Goal: Entertainment & Leisure: Consume media (video, audio)

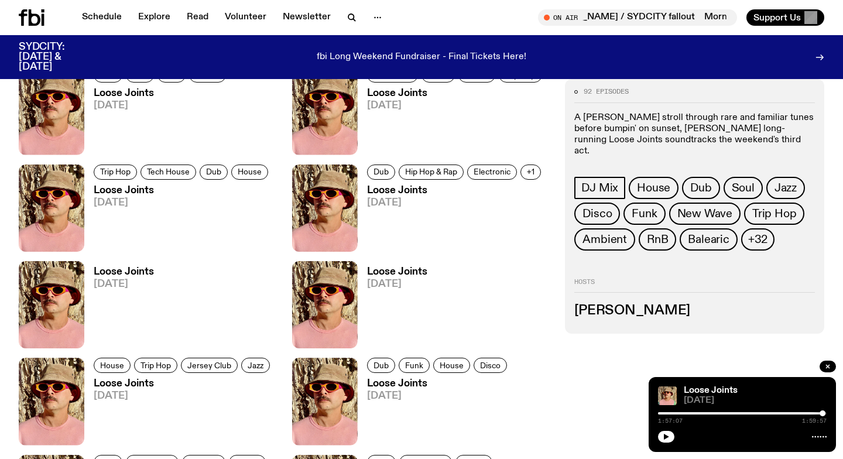
scroll to position [1193, 0]
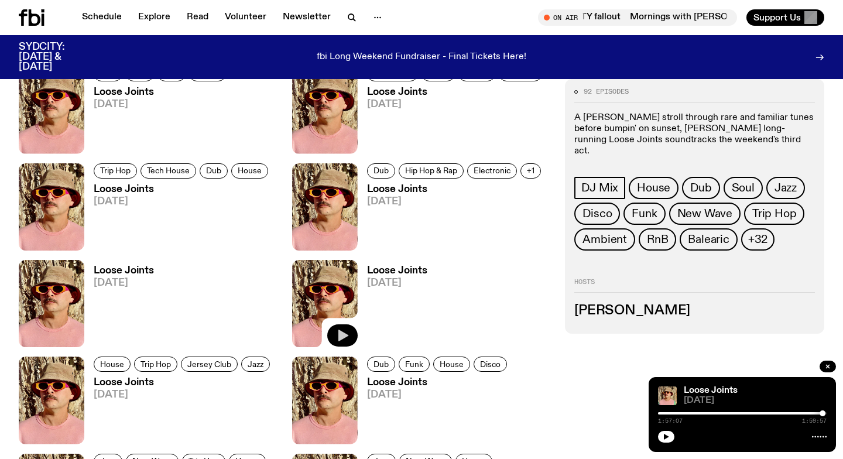
click at [345, 335] on icon "button" at bounding box center [343, 335] width 10 height 12
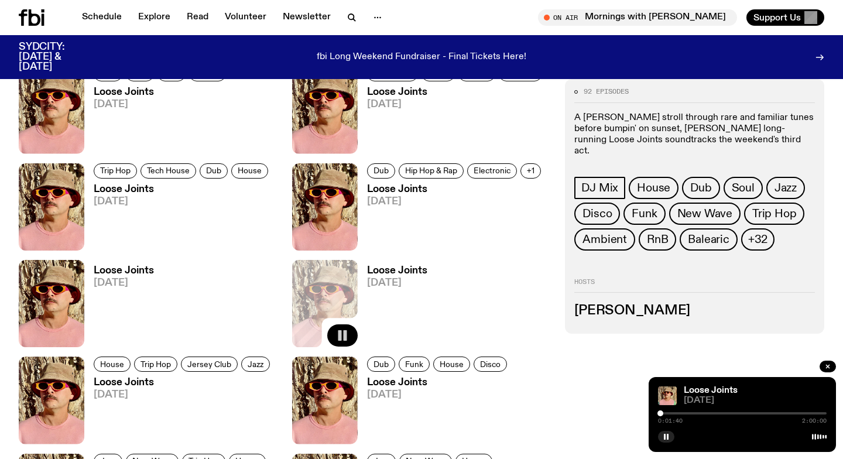
click at [660, 413] on div at bounding box center [660, 413] width 6 height 6
click at [659, 413] on div at bounding box center [659, 413] width 6 height 6
click at [658, 413] on div at bounding box center [658, 413] width 6 height 6
click at [659, 412] on div at bounding box center [659, 413] width 6 height 6
click at [658, 412] on div at bounding box center [658, 413] width 6 height 6
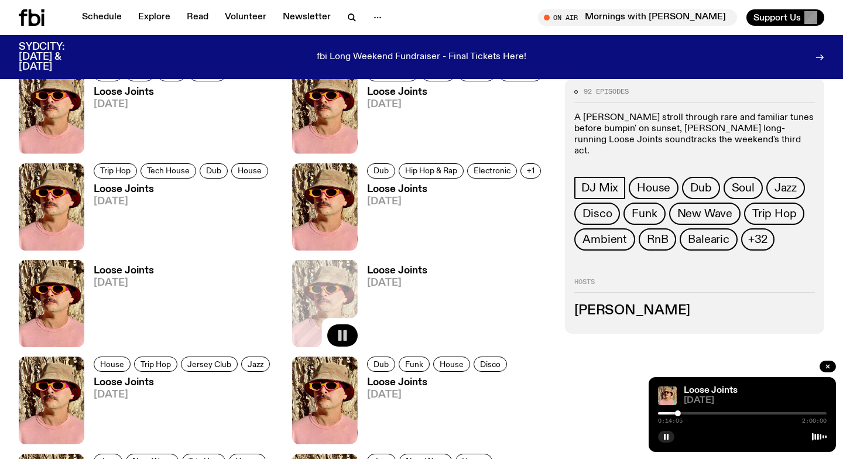
click at [750, 414] on div at bounding box center [742, 413] width 169 height 2
click at [801, 413] on div at bounding box center [742, 413] width 169 height 2
click at [816, 413] on div at bounding box center [742, 413] width 169 height 2
click at [819, 413] on div at bounding box center [742, 413] width 169 height 2
click at [821, 414] on div at bounding box center [819, 413] width 6 height 6
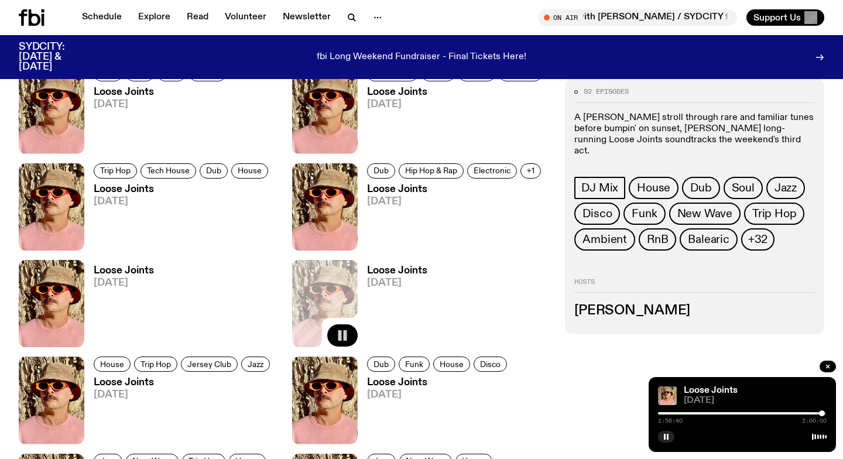
click at [822, 414] on div at bounding box center [822, 413] width 6 height 6
click at [821, 413] on div at bounding box center [822, 413] width 6 height 6
click at [820, 413] on div at bounding box center [820, 413] width 6 height 6
click at [822, 413] on div at bounding box center [822, 413] width 6 height 6
click at [823, 413] on div at bounding box center [822, 413] width 6 height 6
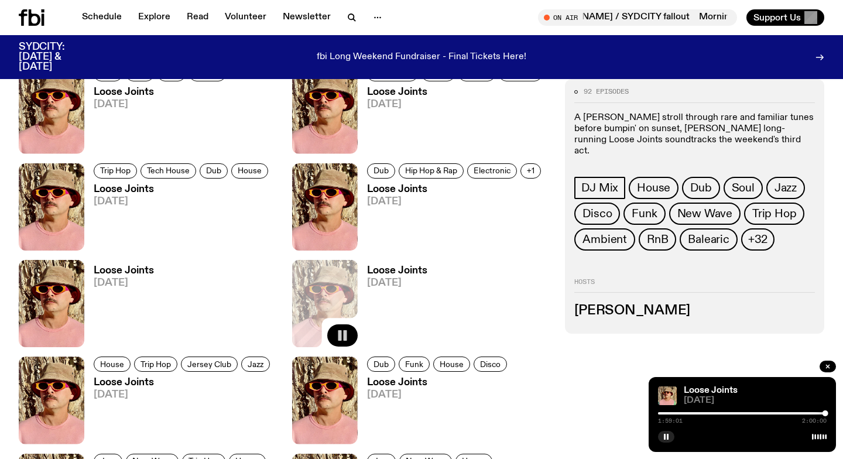
click at [675, 415] on div "1:59:01 2:00:00" at bounding box center [742, 417] width 169 height 14
click at [676, 413] on div at bounding box center [741, 413] width 169 height 2
click at [671, 413] on div at bounding box center [592, 413] width 169 height 2
click at [693, 412] on div at bounding box center [742, 413] width 169 height 2
click at [699, 414] on div at bounding box center [742, 413] width 169 height 2
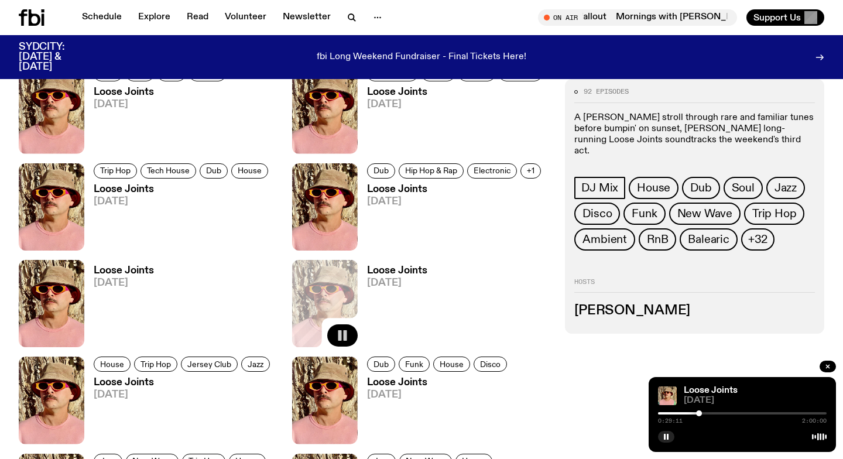
click at [707, 413] on div at bounding box center [742, 413] width 169 height 2
click at [717, 413] on div at bounding box center [742, 413] width 169 height 2
click at [723, 412] on div at bounding box center [742, 413] width 169 height 2
click at [731, 412] on div at bounding box center [742, 413] width 169 height 2
click at [727, 412] on div at bounding box center [646, 413] width 169 height 2
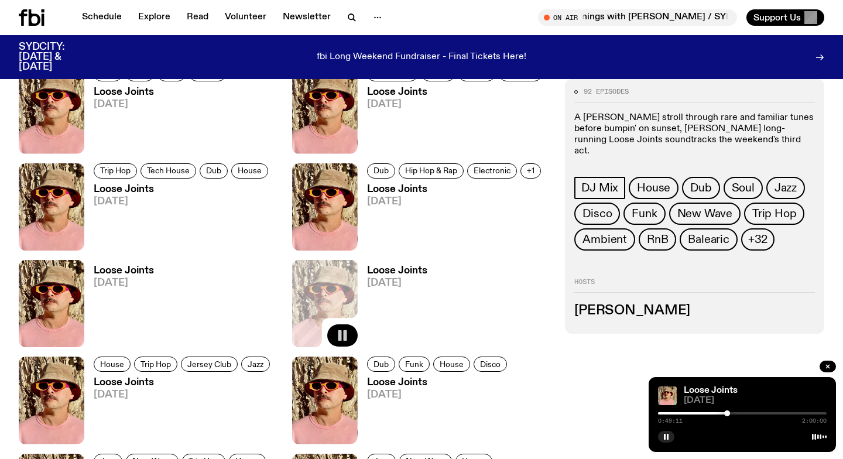
click at [748, 413] on div at bounding box center [742, 413] width 169 height 2
click at [754, 413] on div at bounding box center [742, 413] width 169 height 2
click at [761, 413] on div at bounding box center [742, 413] width 169 height 2
click at [757, 413] on div at bounding box center [677, 413] width 169 height 2
click at [776, 413] on div at bounding box center [742, 413] width 169 height 2
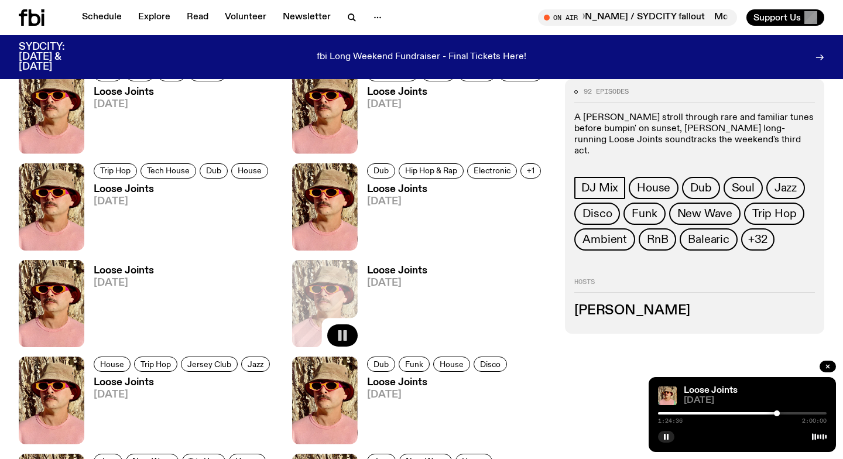
click at [782, 413] on div at bounding box center [742, 413] width 169 height 2
click at [785, 413] on div at bounding box center [742, 413] width 169 height 2
click at [792, 413] on div at bounding box center [742, 413] width 169 height 2
click at [50, 287] on img at bounding box center [52, 303] width 66 height 87
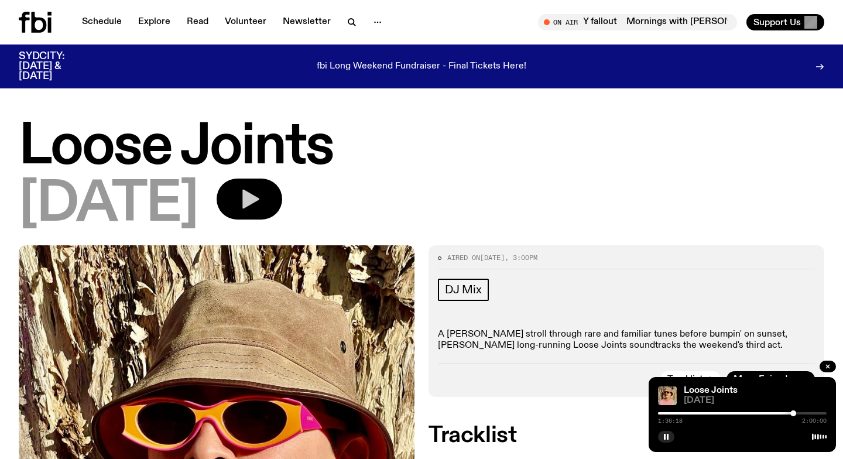
click at [261, 202] on icon "button" at bounding box center [249, 198] width 23 height 23
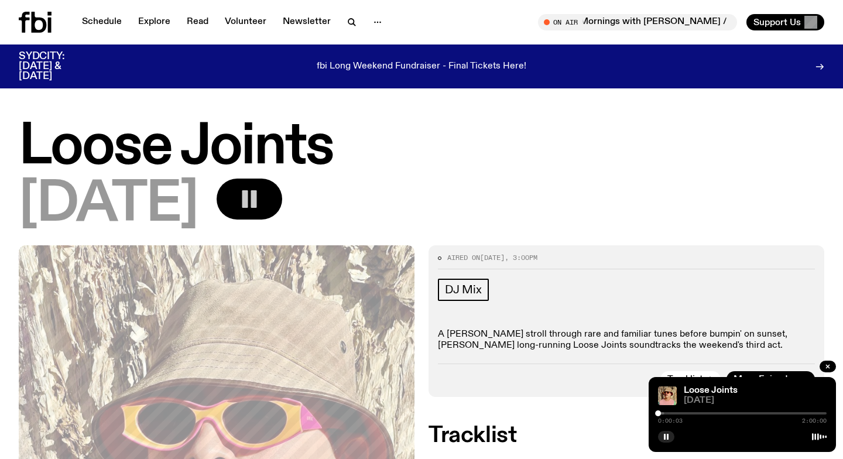
click at [659, 413] on div at bounding box center [658, 413] width 6 height 6
click at [661, 413] on div at bounding box center [661, 413] width 6 height 6
click at [102, 24] on link "Schedule" at bounding box center [102, 22] width 54 height 16
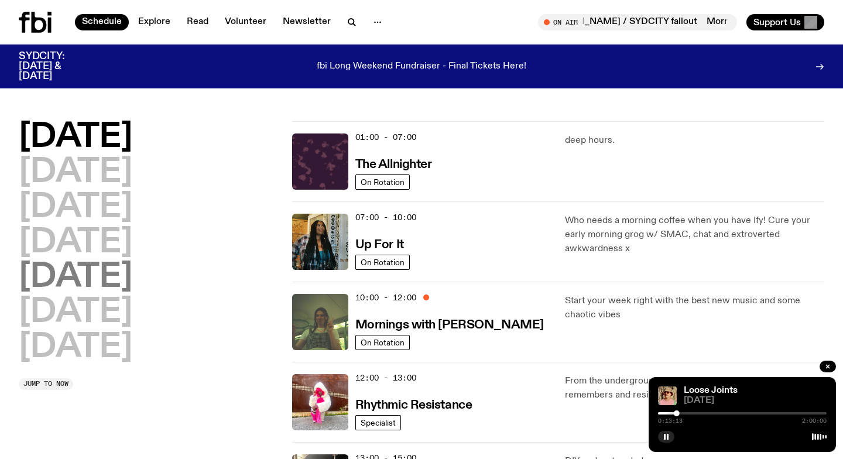
click at [80, 268] on h2 "Friday" at bounding box center [76, 277] width 114 height 33
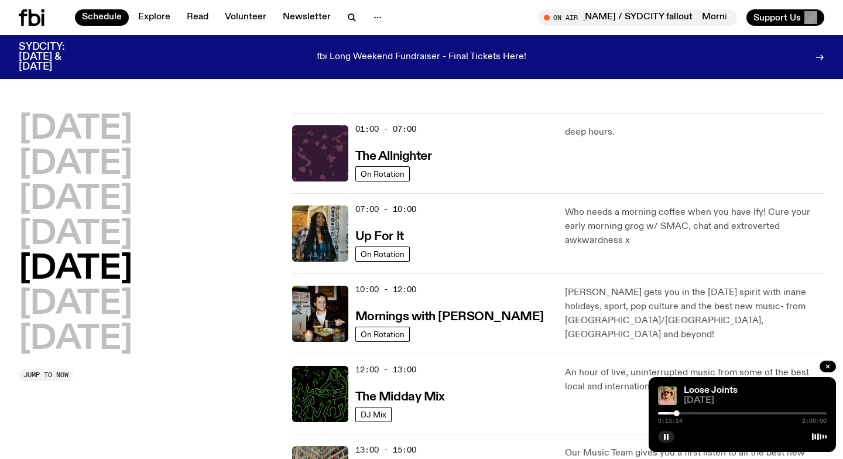
scroll to position [32, 0]
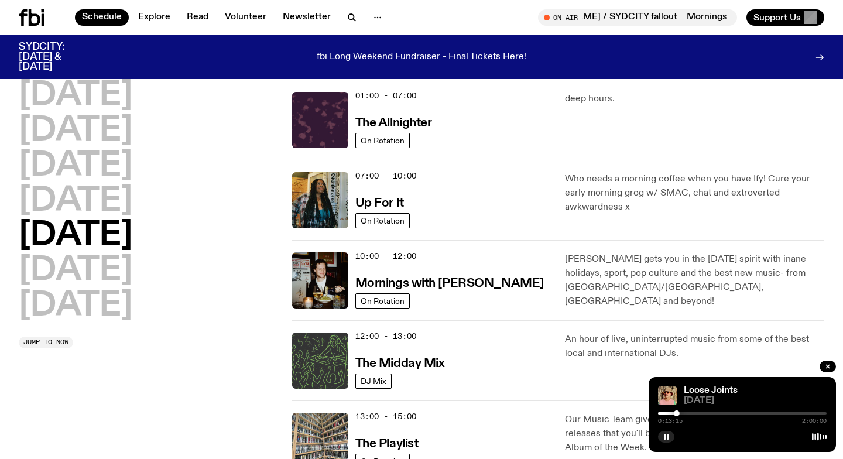
click at [318, 347] on img at bounding box center [320, 360] width 56 height 56
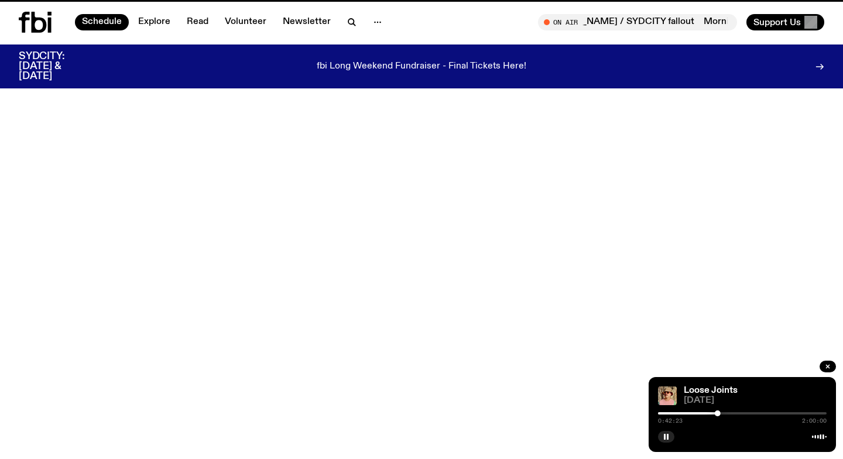
scroll to position [32, 0]
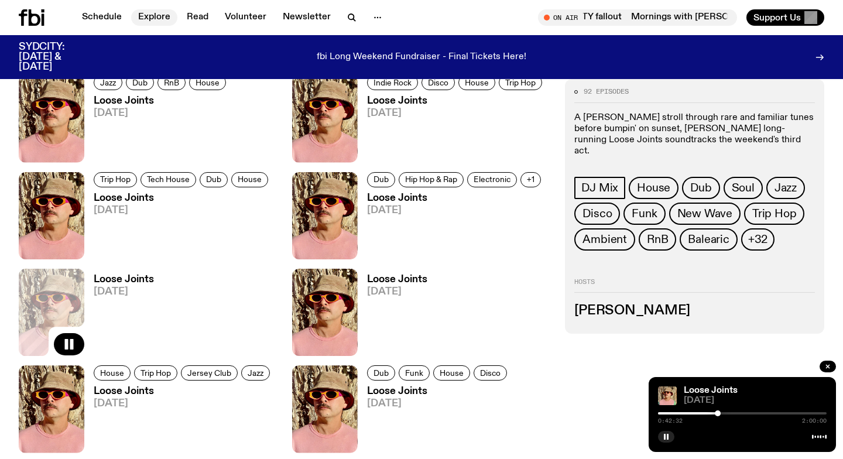
scroll to position [1183, 0]
click at [304, 299] on img at bounding box center [325, 312] width 66 height 87
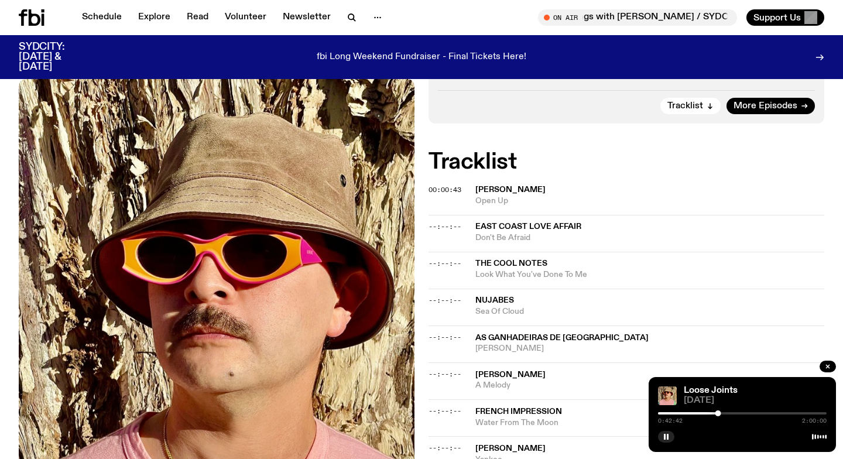
scroll to position [169, 0]
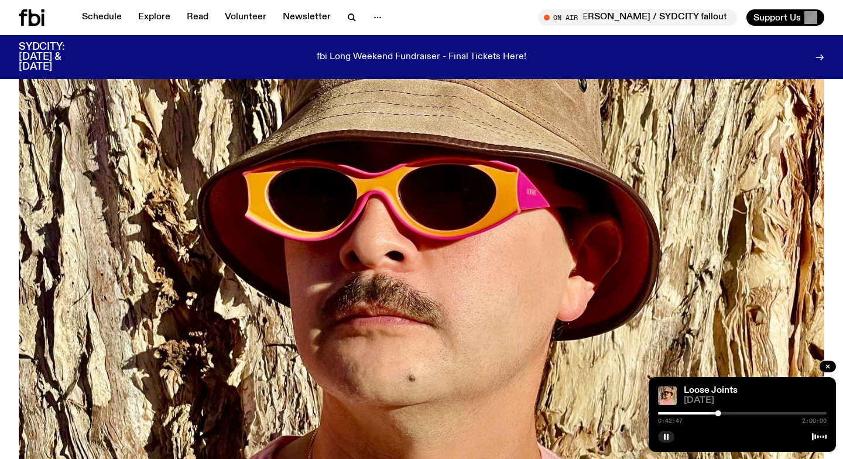
scroll to position [1183, 0]
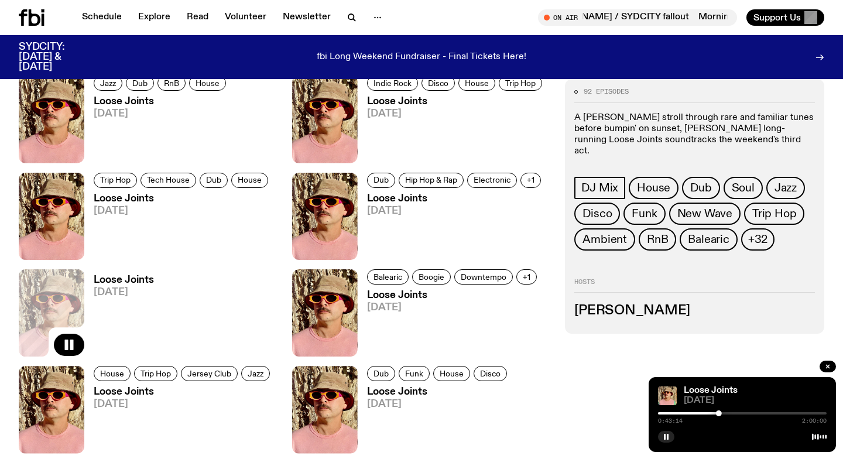
click at [663, 414] on div at bounding box center [634, 413] width 169 height 2
click at [662, 414] on div at bounding box center [663, 413] width 6 height 6
click at [660, 413] on div at bounding box center [662, 413] width 6 height 6
click at [661, 413] on div at bounding box center [660, 413] width 6 height 6
click at [659, 413] on div at bounding box center [661, 413] width 6 height 6
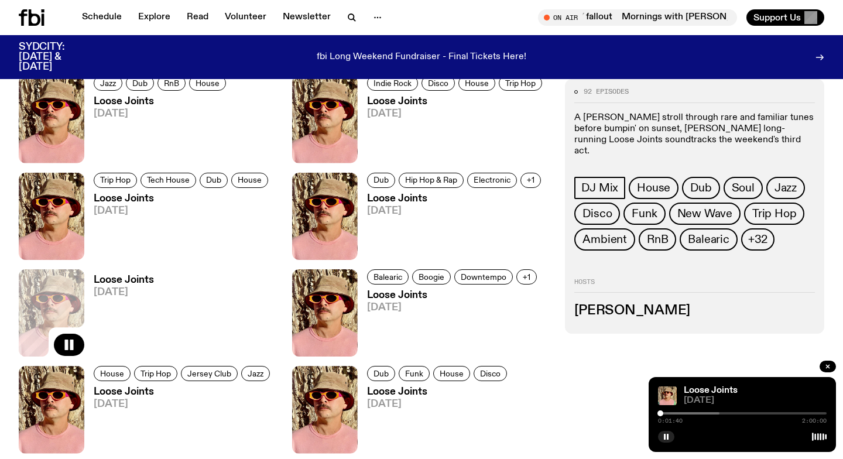
click at [660, 413] on div at bounding box center [660, 413] width 6 height 6
click at [691, 413] on div at bounding box center [635, 413] width 169 height 2
click at [702, 413] on div at bounding box center [635, 413] width 169 height 2
click at [703, 413] on div at bounding box center [703, 413] width 6 height 6
click at [706, 413] on div at bounding box center [635, 413] width 169 height 2
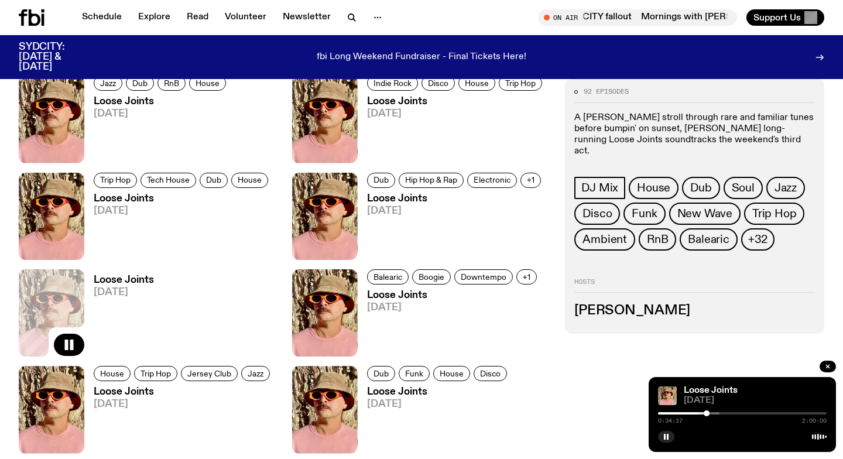
click at [717, 412] on div at bounding box center [635, 413] width 169 height 2
click at [719, 412] on div at bounding box center [719, 413] width 6 height 6
click at [718, 412] on div at bounding box center [718, 413] width 6 height 6
click at [740, 415] on div at bounding box center [739, 413] width 6 height 6
click at [742, 415] on div "0:58:20 2:00:00" at bounding box center [742, 417] width 169 height 14
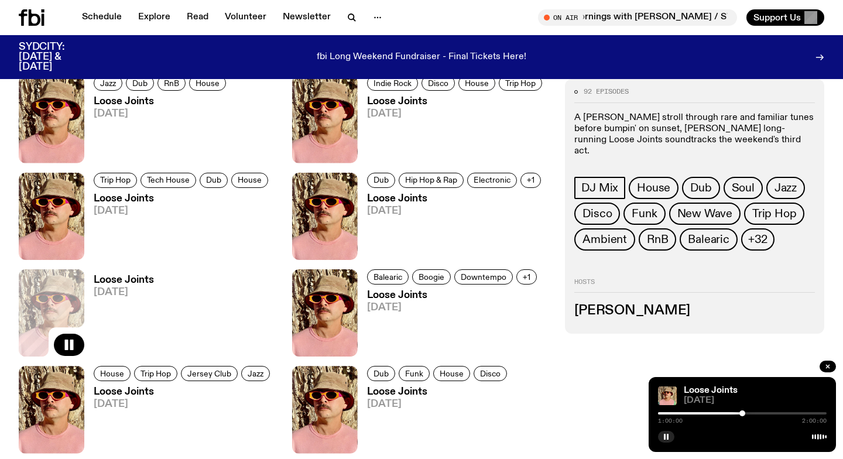
click at [742, 413] on div at bounding box center [742, 413] width 6 height 6
click at [746, 413] on div at bounding box center [742, 413] width 169 height 2
click at [749, 413] on div at bounding box center [742, 413] width 169 height 2
click at [752, 413] on div at bounding box center [742, 413] width 169 height 2
click at [754, 413] on div at bounding box center [754, 413] width 6 height 6
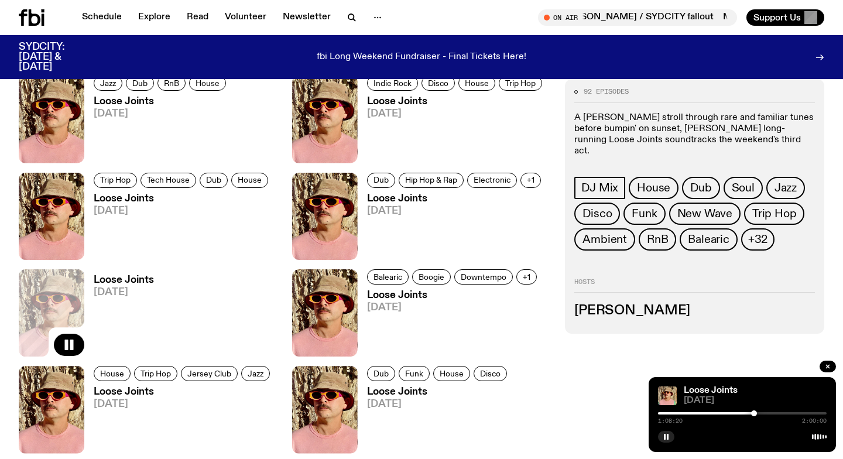
click at [758, 413] on div at bounding box center [742, 413] width 169 height 2
click at [761, 412] on div at bounding box center [742, 413] width 169 height 2
click at [764, 413] on div at bounding box center [742, 413] width 169 height 2
click at [767, 413] on div at bounding box center [742, 413] width 169 height 2
click at [770, 413] on div at bounding box center [742, 413] width 169 height 2
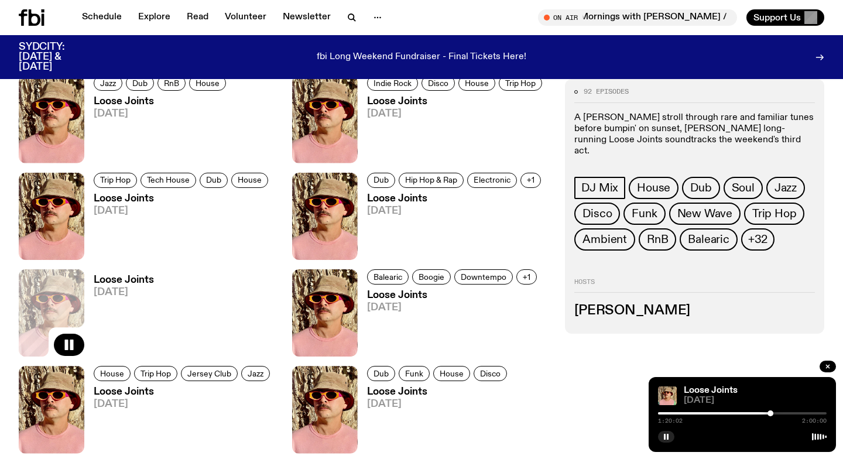
click at [772, 413] on div at bounding box center [770, 413] width 6 height 6
click at [774, 413] on div at bounding box center [774, 413] width 6 height 6
click at [777, 413] on div at bounding box center [742, 413] width 169 height 2
click at [779, 413] on div at bounding box center [779, 413] width 6 height 6
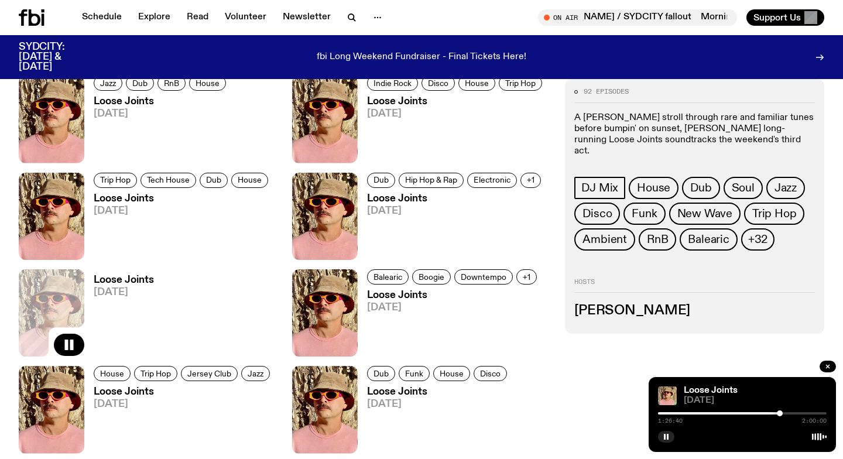
click at [781, 413] on div at bounding box center [779, 413] width 6 height 6
click at [784, 412] on div at bounding box center [781, 413] width 6 height 6
click at [786, 413] on div at bounding box center [786, 413] width 6 height 6
click at [788, 413] on div at bounding box center [786, 413] width 6 height 6
click at [791, 413] on div at bounding box center [742, 413] width 169 height 2
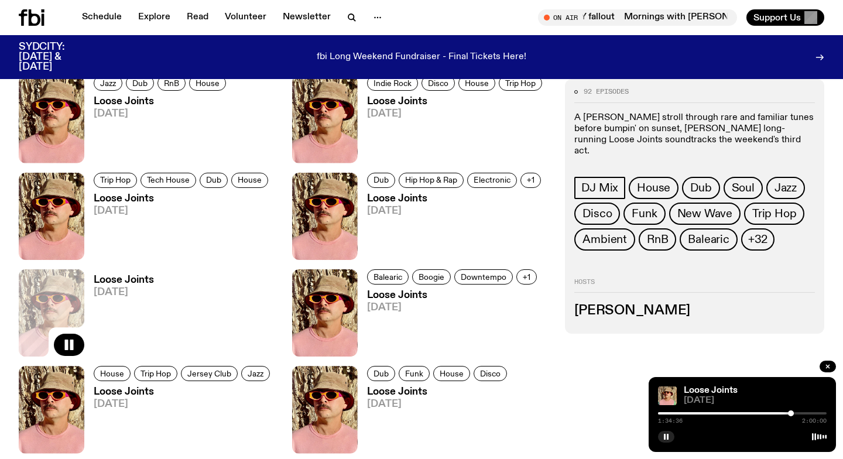
click at [794, 413] on div at bounding box center [742, 413] width 169 height 2
click at [796, 413] on div at bounding box center [796, 413] width 6 height 6
click at [798, 413] on div at bounding box center [798, 413] width 6 height 6
click at [800, 413] on div at bounding box center [801, 413] width 6 height 6
click at [802, 413] on div at bounding box center [802, 413] width 6 height 6
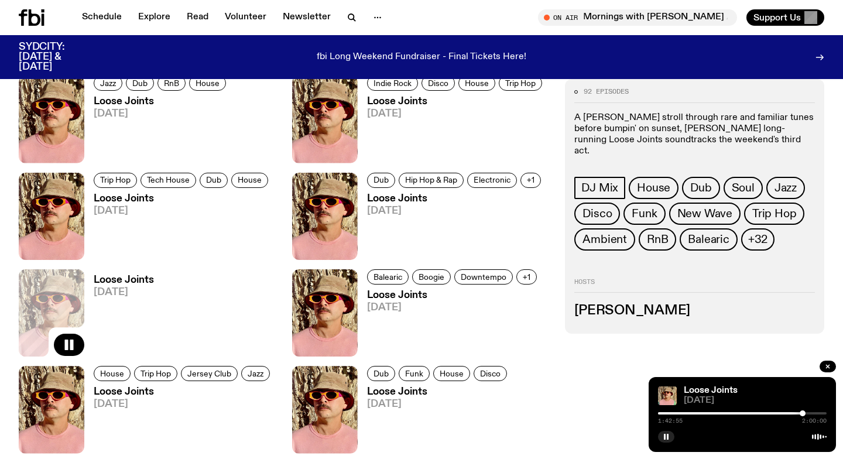
click at [805, 413] on div at bounding box center [742, 413] width 169 height 2
click at [807, 413] on div at bounding box center [805, 413] width 6 height 6
click at [809, 412] on div at bounding box center [808, 413] width 6 height 6
click at [813, 413] on div at bounding box center [742, 413] width 169 height 2
click at [815, 412] on div at bounding box center [813, 413] width 6 height 6
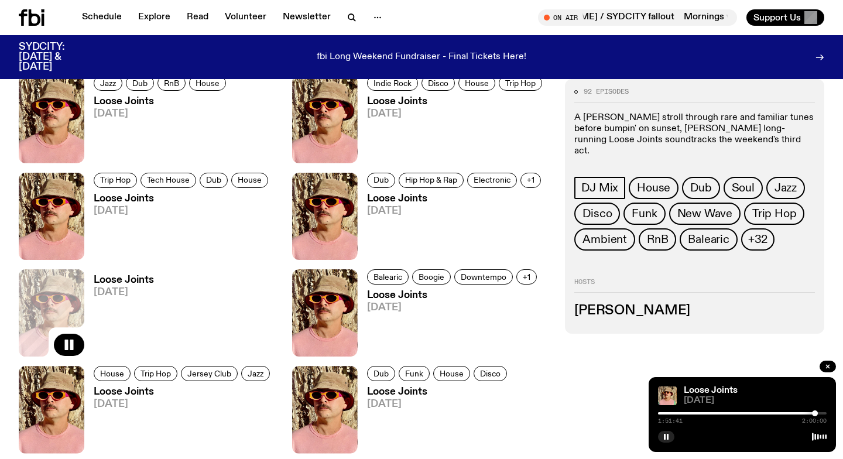
click at [817, 412] on div at bounding box center [815, 413] width 6 height 6
click at [819, 412] on div at bounding box center [817, 413] width 6 height 6
click at [821, 413] on div at bounding box center [819, 413] width 6 height 6
click at [822, 413] on div at bounding box center [822, 413] width 6 height 6
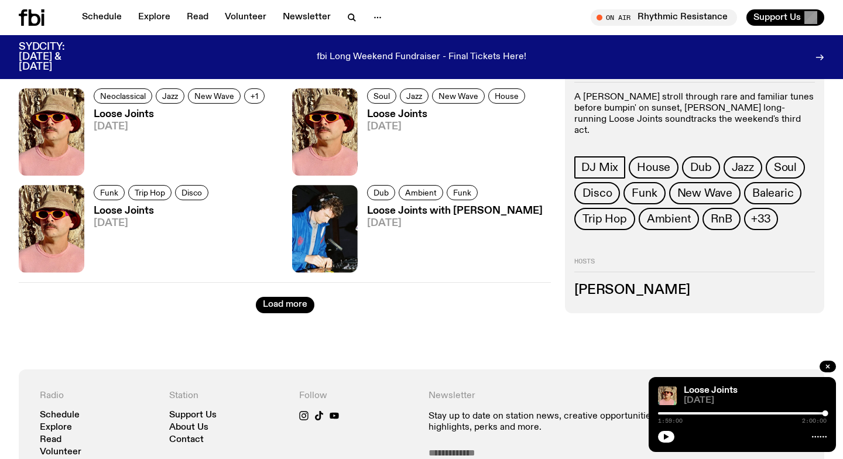
scroll to position [1947, 0]
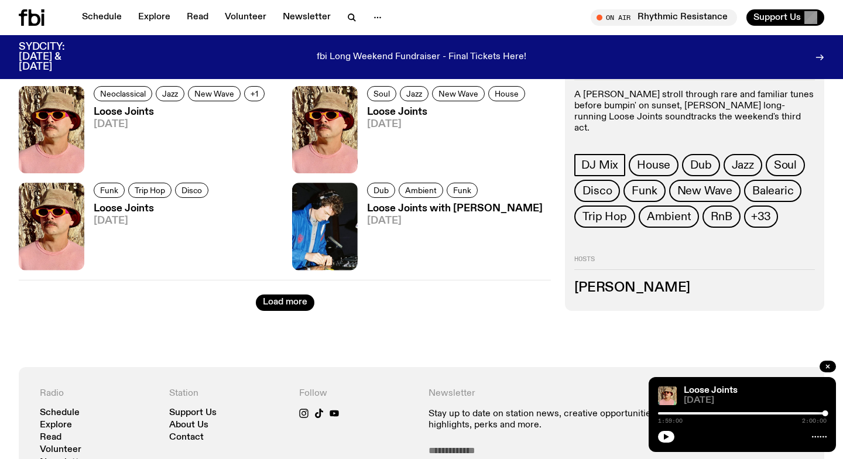
click at [285, 307] on button "Load more" at bounding box center [285, 302] width 59 height 16
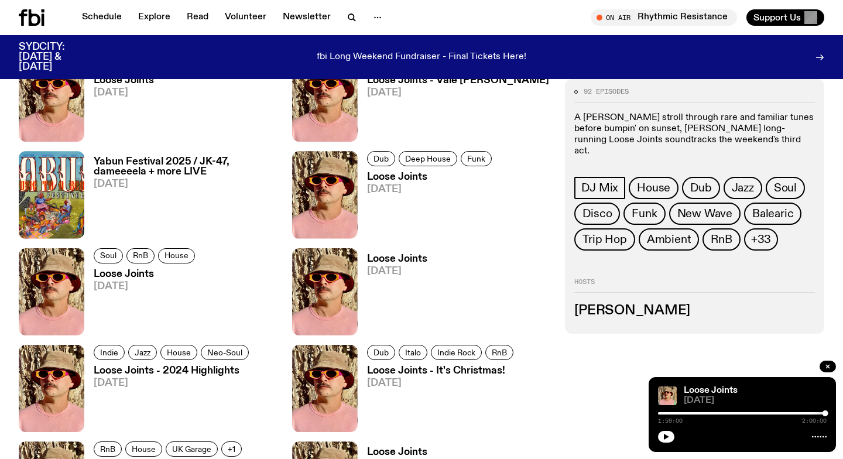
scroll to position [2296, 0]
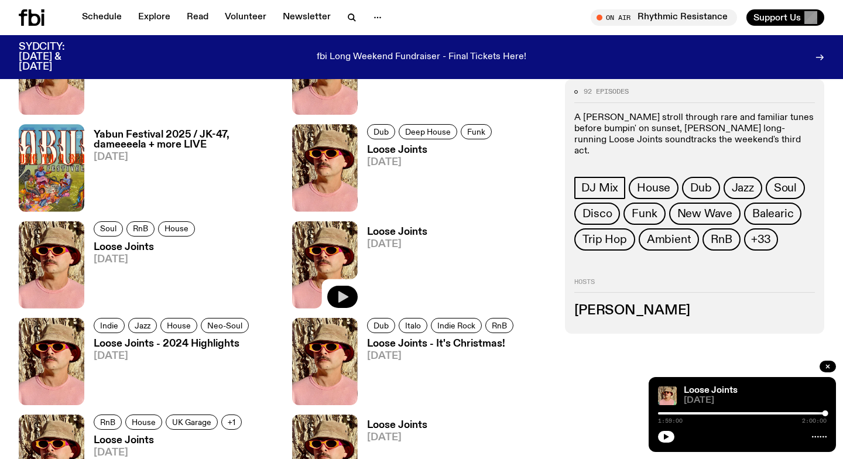
click at [339, 293] on icon "button" at bounding box center [343, 297] width 10 height 12
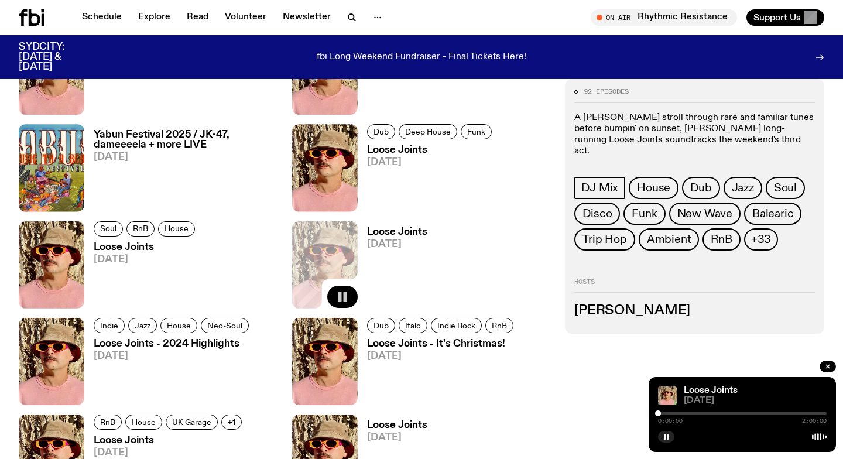
click at [727, 414] on div at bounding box center [742, 413] width 169 height 2
click at [765, 412] on div at bounding box center [742, 413] width 169 height 2
click at [663, 434] on icon "button" at bounding box center [665, 436] width 7 height 7
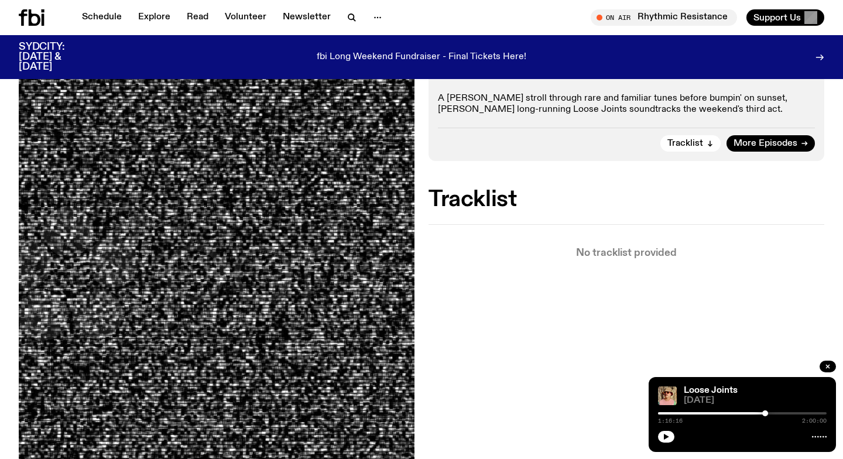
scroll to position [217, 0]
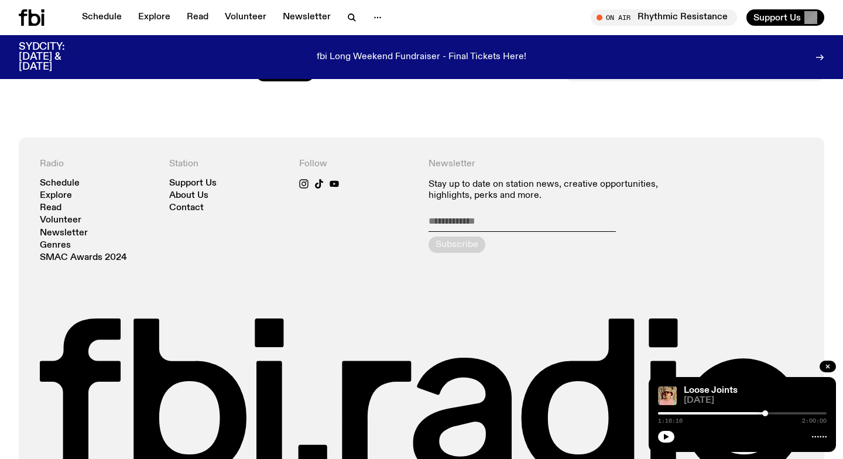
scroll to position [2004, 0]
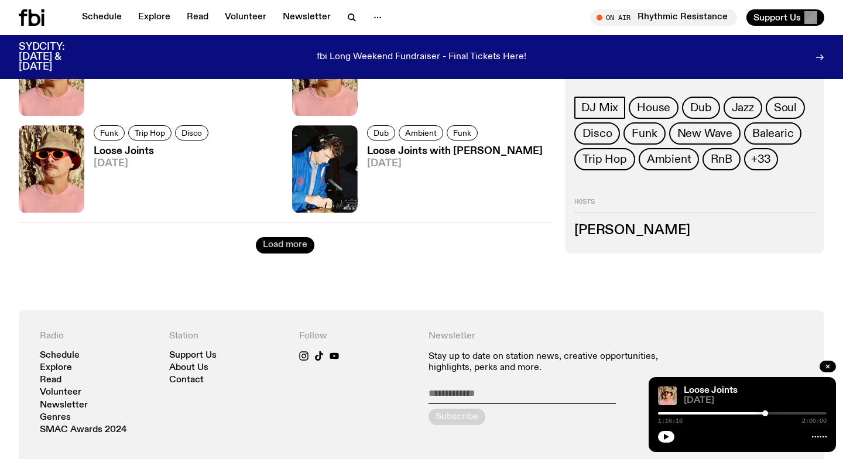
click at [281, 246] on button "Load more" at bounding box center [285, 245] width 59 height 16
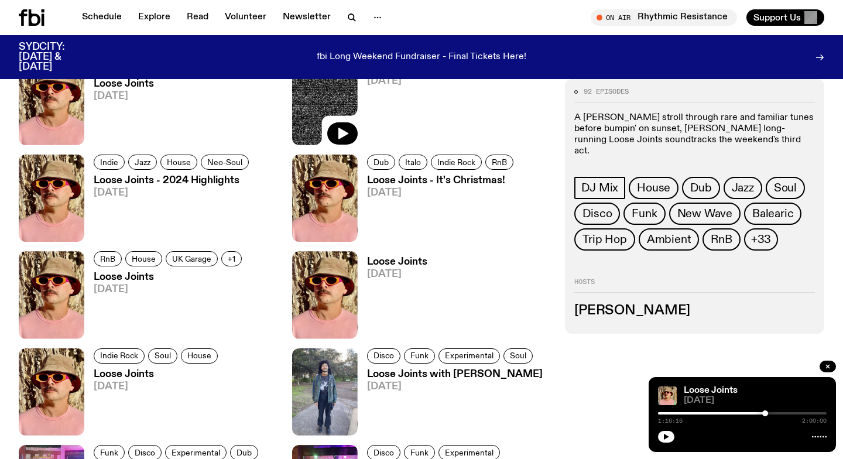
scroll to position [2458, 0]
click at [341, 324] on icon "button" at bounding box center [343, 328] width 10 height 12
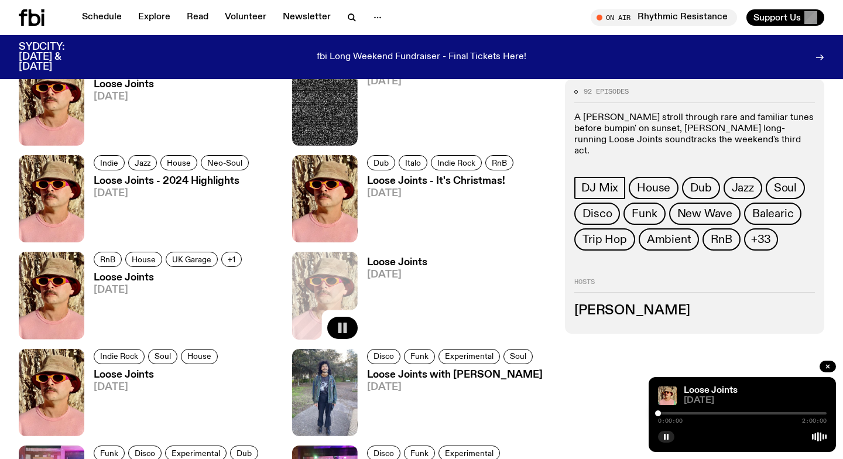
click at [690, 411] on div "0:00:00 2:00:00" at bounding box center [742, 417] width 169 height 14
click at [691, 416] on div "0:00:01 2:00:00" at bounding box center [742, 417] width 169 height 14
click at [690, 412] on div at bounding box center [742, 413] width 169 height 2
click at [721, 412] on div at bounding box center [742, 413] width 169 height 2
click at [767, 414] on div at bounding box center [742, 413] width 169 height 2
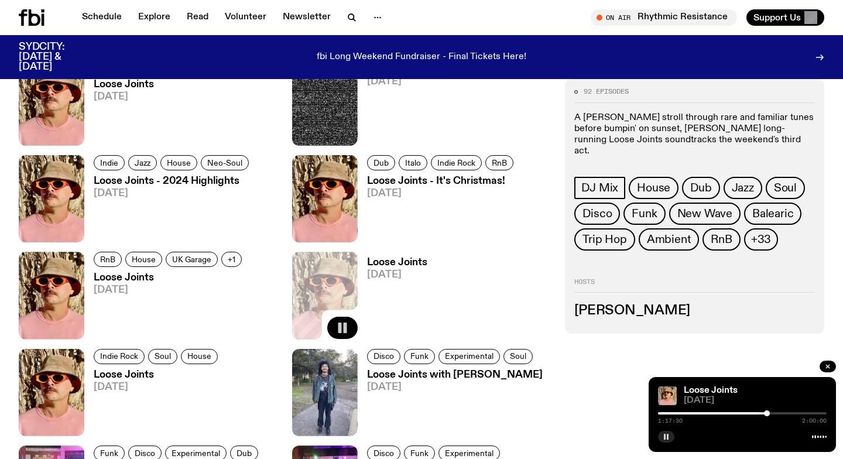
click at [662, 438] on button "button" at bounding box center [666, 437] width 16 height 12
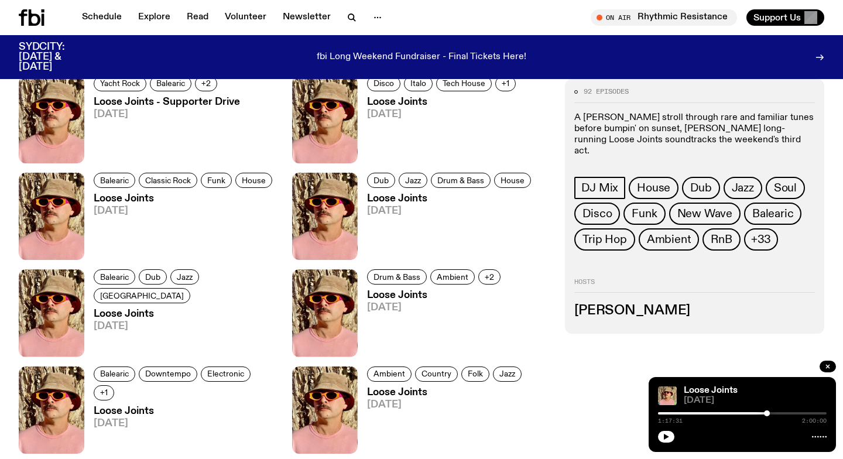
scroll to position [435, 0]
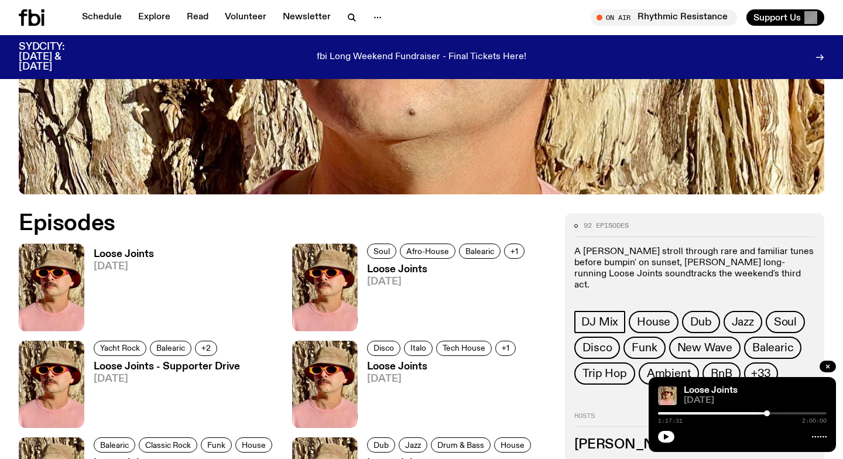
drag, startPoint x: 111, startPoint y: 246, endPoint x: 66, endPoint y: 256, distance: 45.4
click at [66, 256] on img at bounding box center [52, 286] width 66 height 87
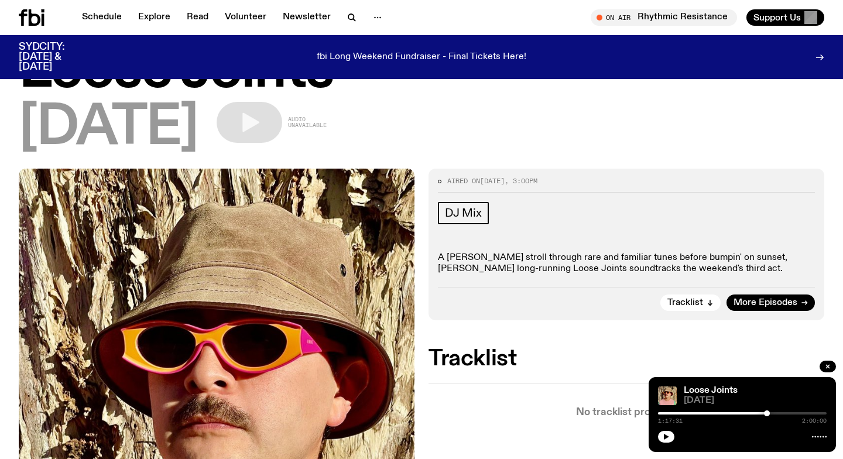
scroll to position [65, 0]
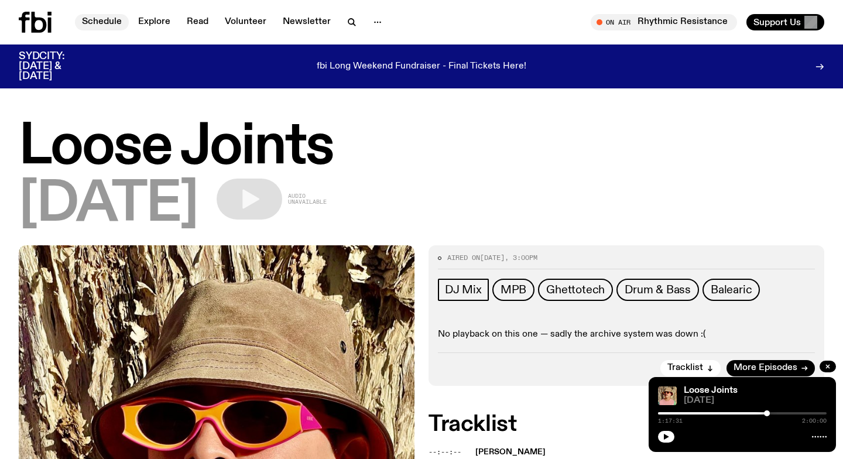
click at [112, 18] on link "Schedule" at bounding box center [102, 22] width 54 height 16
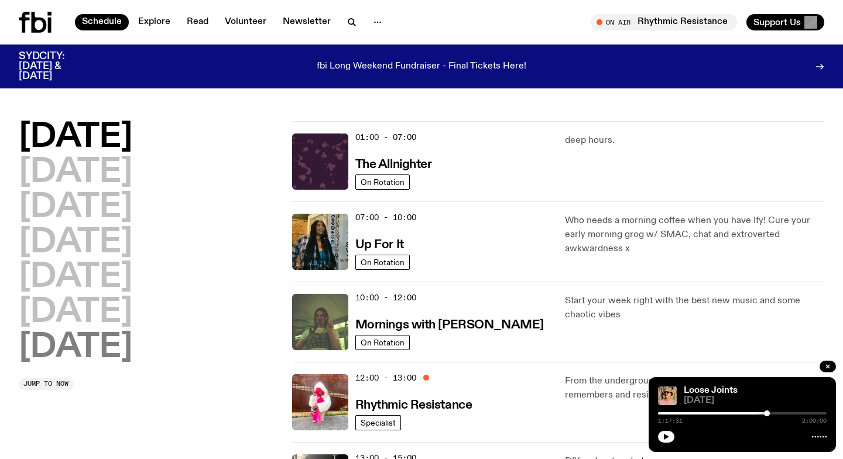
click at [97, 344] on h2 "[DATE]" at bounding box center [76, 347] width 114 height 33
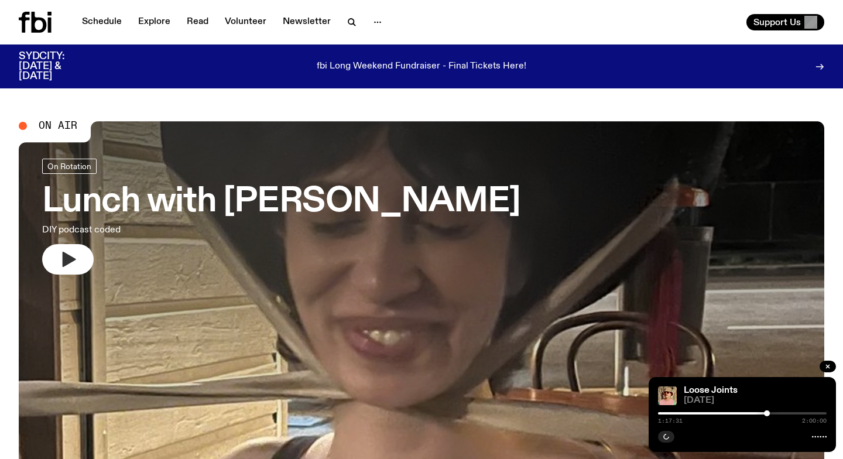
click at [70, 262] on icon "button" at bounding box center [69, 259] width 13 height 15
